Goal: Check status: Check status

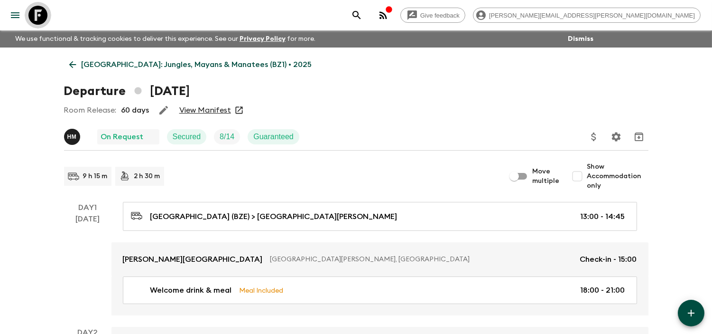
click at [34, 9] on icon at bounding box center [37, 15] width 19 height 19
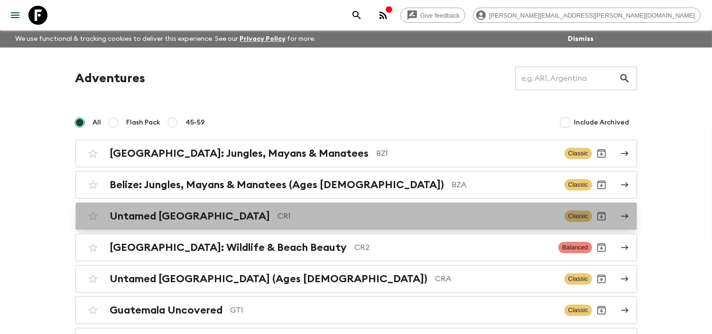
click at [219, 218] on div "Untamed [GEOGRAPHIC_DATA] CR1" at bounding box center [333, 216] width 447 height 12
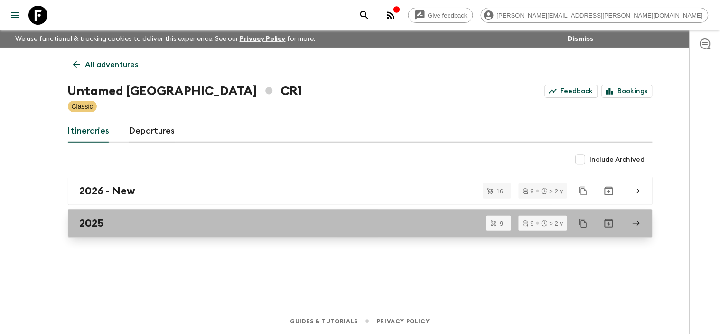
click at [163, 228] on div "2025" at bounding box center [351, 223] width 543 height 12
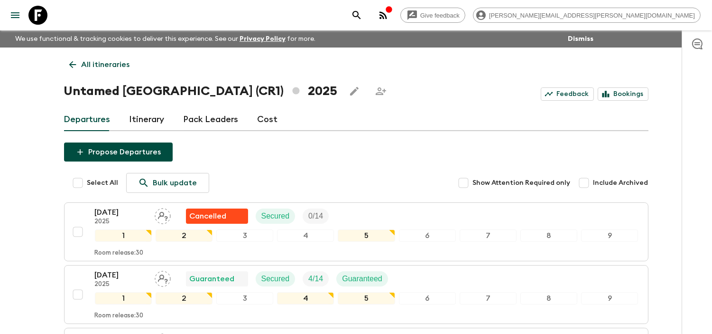
click at [37, 21] on icon at bounding box center [37, 15] width 19 height 19
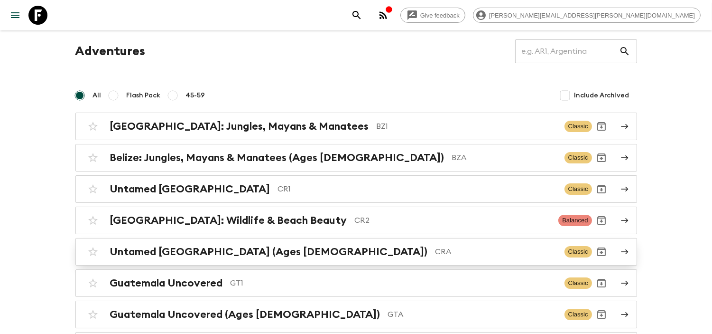
scroll to position [53, 0]
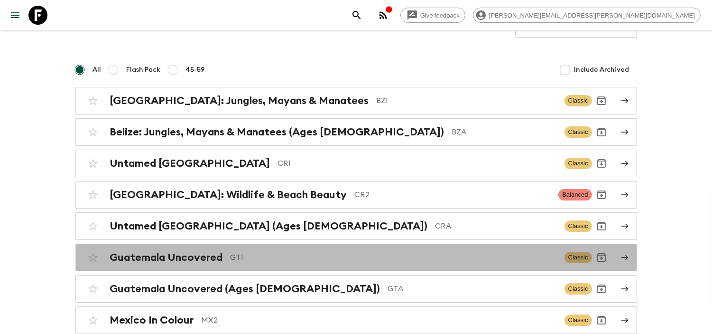
click at [261, 259] on p "GT1" at bounding box center [394, 256] width 326 height 11
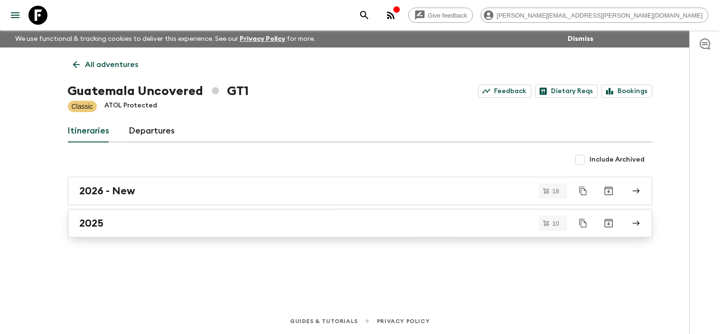
drag, startPoint x: 133, startPoint y: 236, endPoint x: 133, endPoint y: 226, distance: 10.5
click at [133, 231] on div "All adventures Guatemala Uncovered GT1 Feedback Dietary Reqs Bookings Classic A…" at bounding box center [359, 164] width 607 height 234
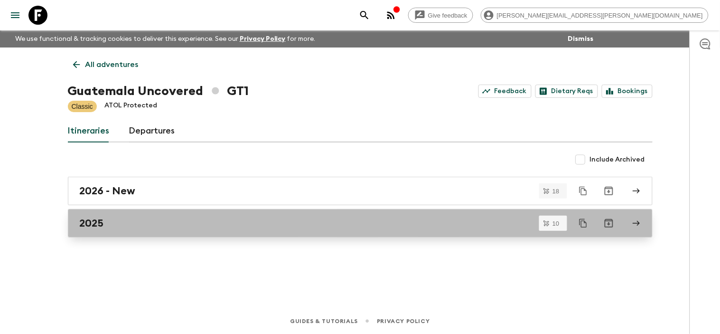
click at [133, 226] on div "2025" at bounding box center [351, 223] width 543 height 12
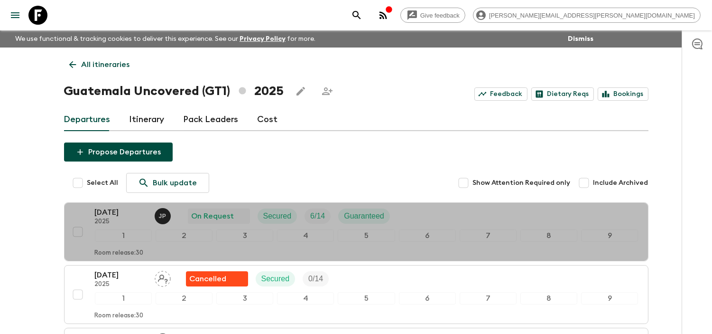
click at [124, 215] on p "[DATE]" at bounding box center [121, 211] width 52 height 11
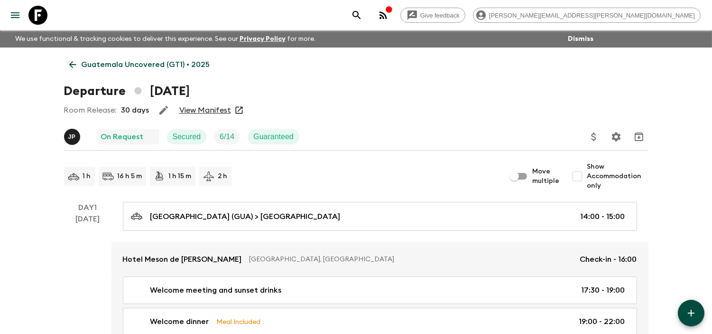
click at [201, 113] on link "View Manifest" at bounding box center [205, 109] width 52 height 9
